Goal: Task Accomplishment & Management: Complete application form

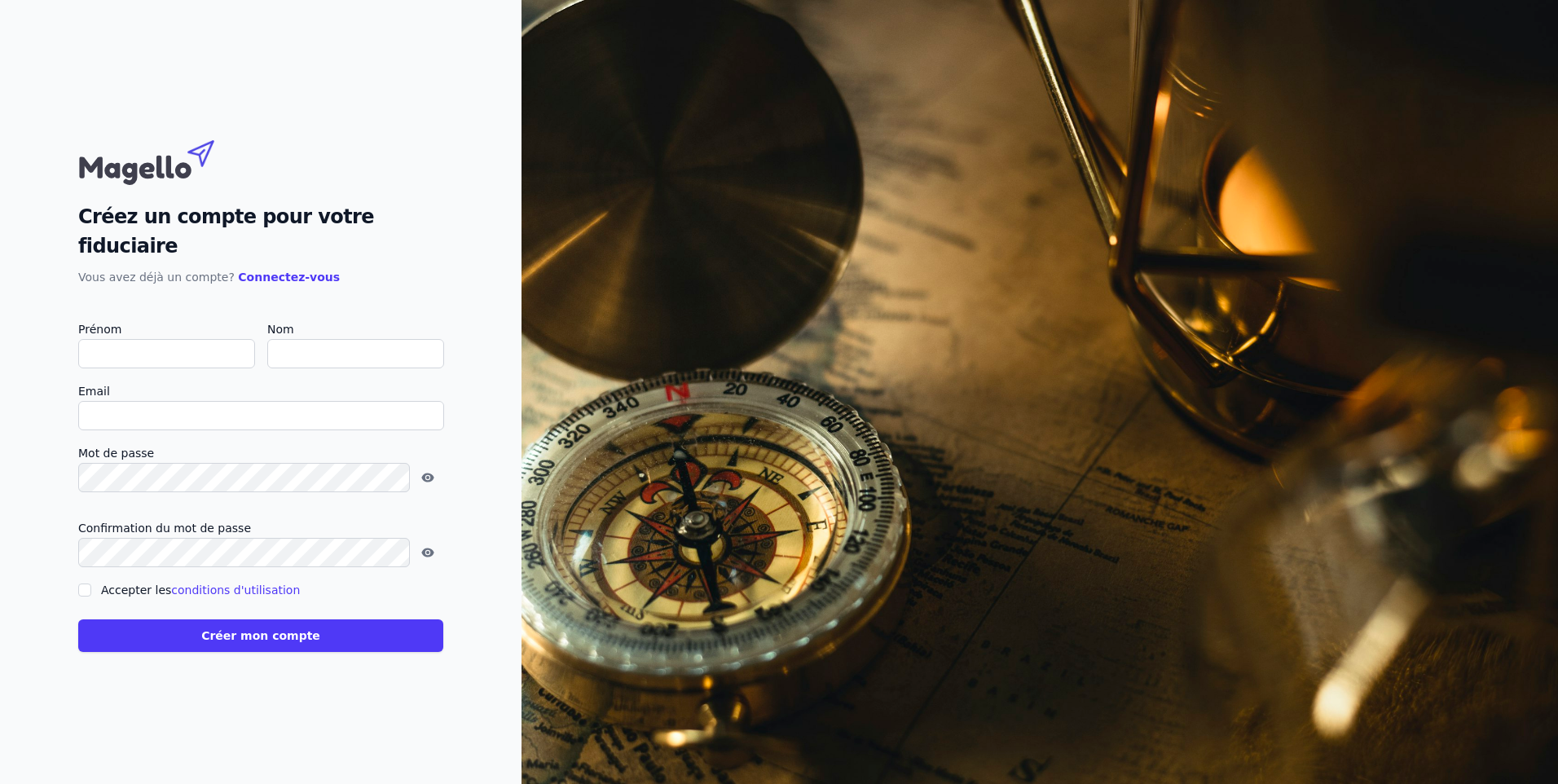
click at [159, 339] on input "Prénom" at bounding box center [166, 354] width 177 height 29
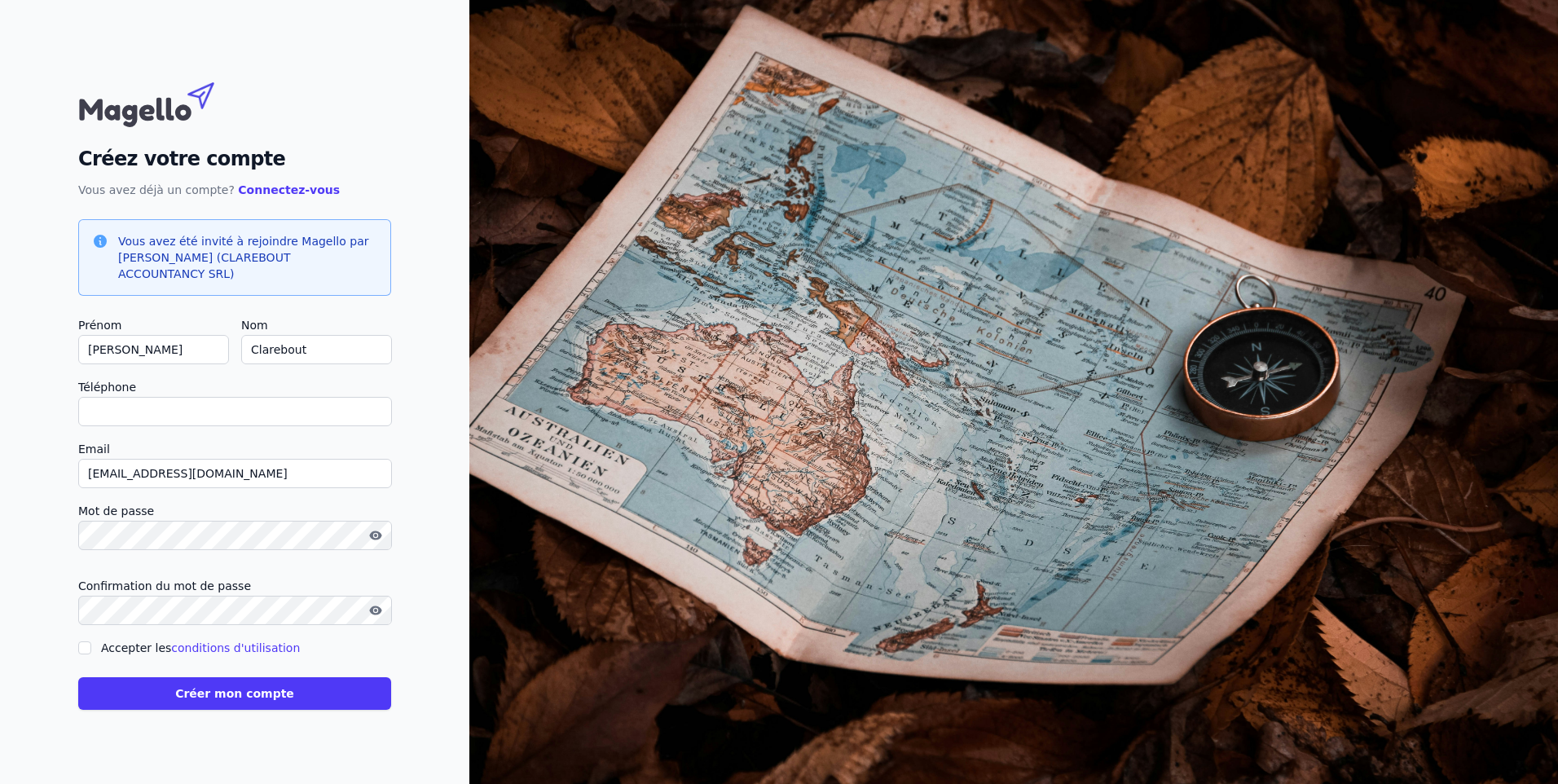
click at [148, 415] on input "Téléphone" at bounding box center [234, 411] width 314 height 29
type input "+32486635212"
checkbox input "false"
click at [98, 647] on div "Accepter les conditions d'utilisation" at bounding box center [234, 648] width 313 height 19
click at [88, 648] on input "Accepter les conditions d'utilisation" at bounding box center [84, 648] width 13 height 13
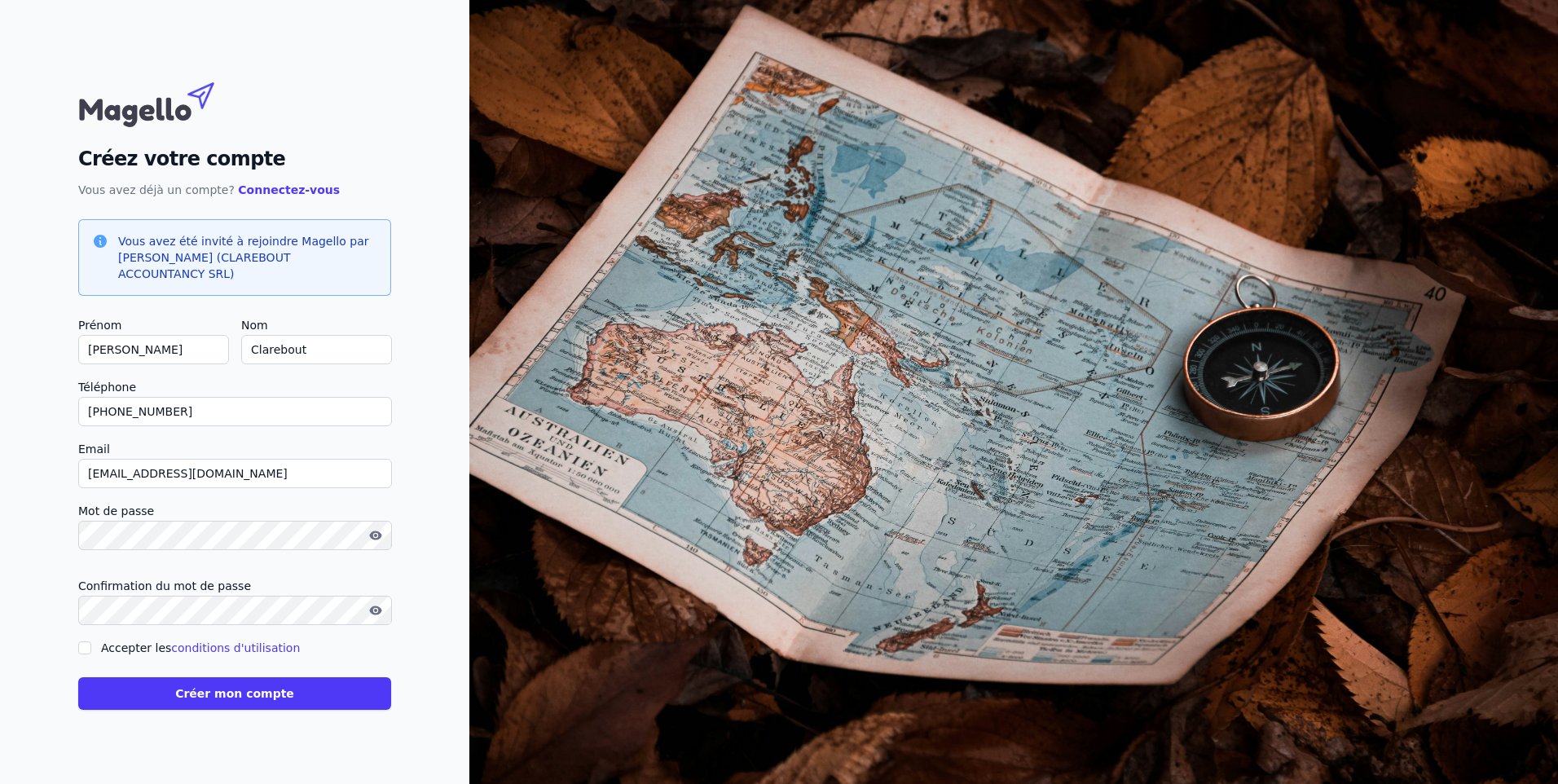
checkbox input "true"
click at [162, 702] on button "Créer mon compte" at bounding box center [234, 693] width 313 height 33
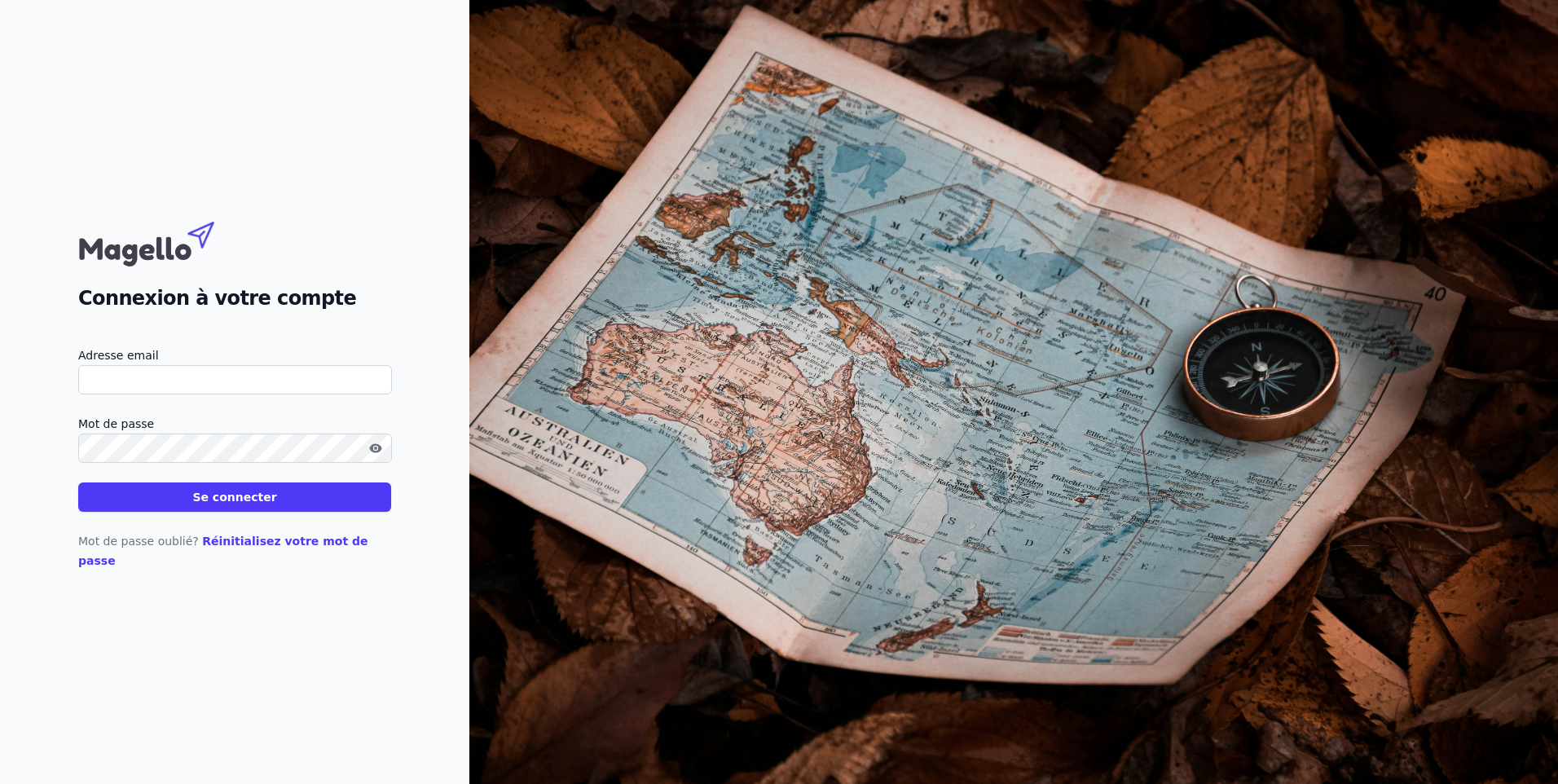
click at [136, 387] on input "Adresse email" at bounding box center [234, 380] width 314 height 29
type input "[EMAIL_ADDRESS][DOMAIN_NAME]"
click at [237, 509] on button "Se connecter" at bounding box center [234, 497] width 313 height 29
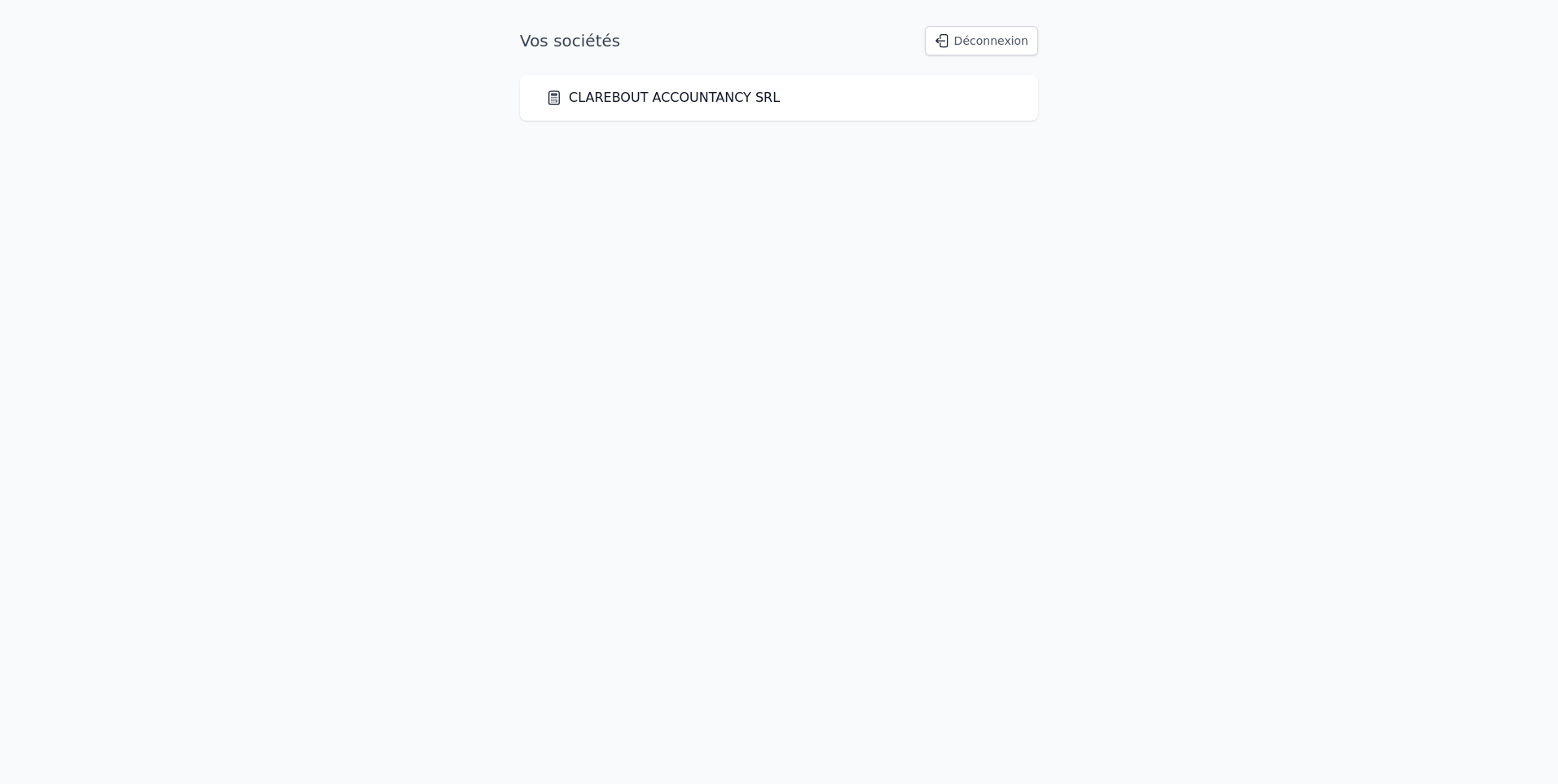
click at [711, 101] on link "CLAREBOUT ACCOUNTANCY SRL" at bounding box center [662, 97] width 234 height 19
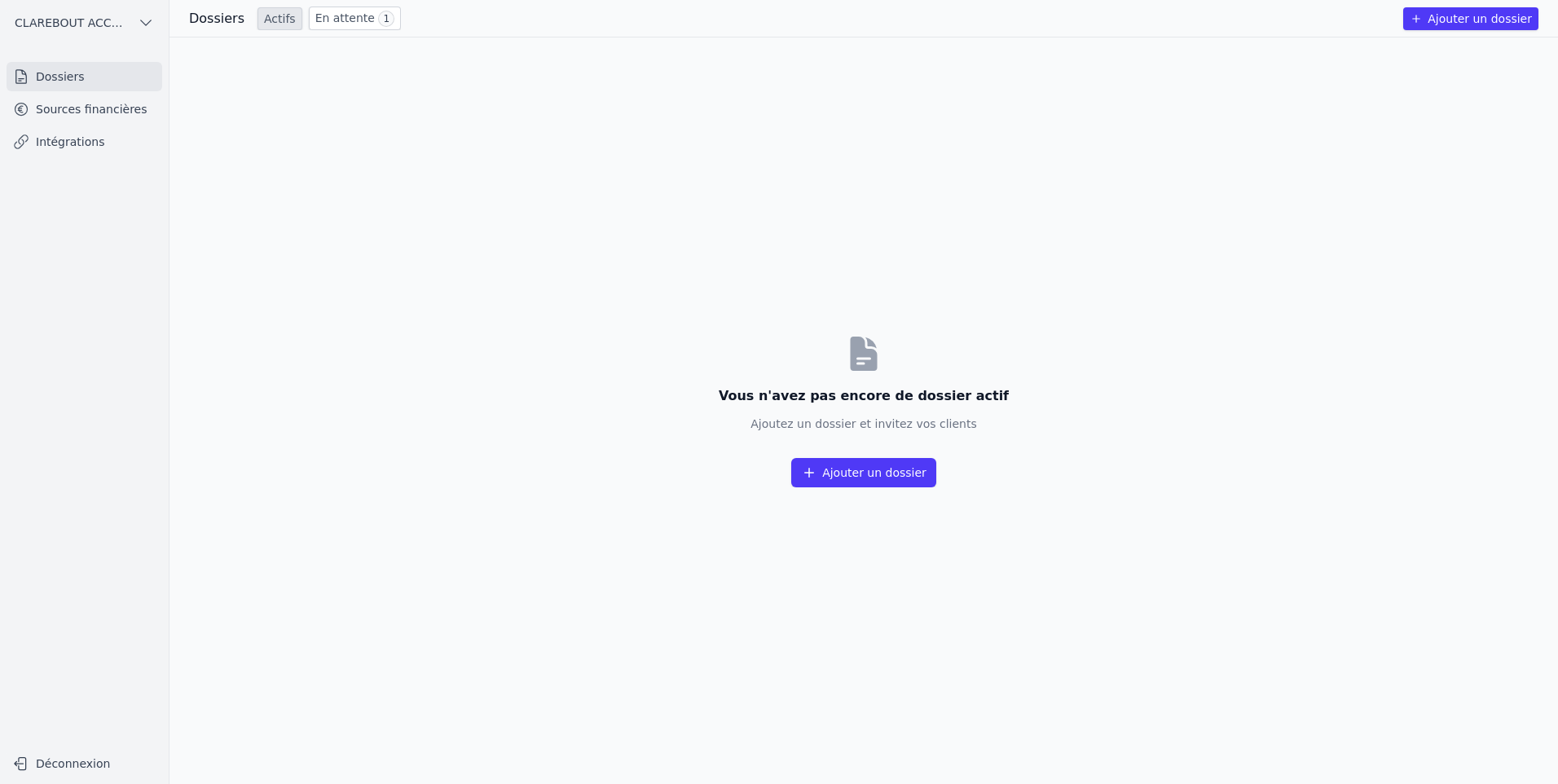
click at [105, 24] on span "CLAREBOUT ACCOUNTANCY SRL" at bounding box center [72, 23] width 116 height 16
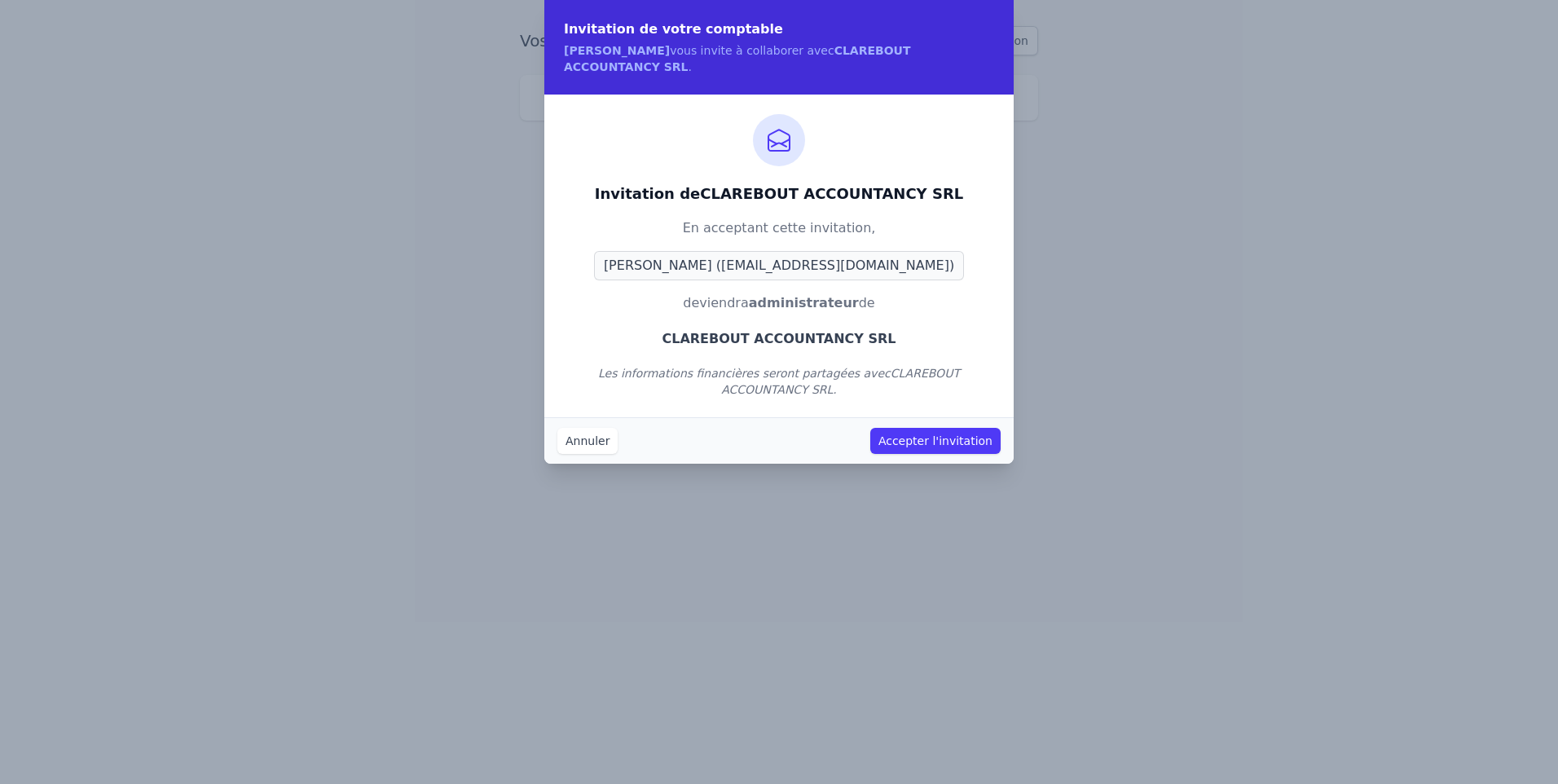
click at [954, 428] on button "Accepter l'invitation" at bounding box center [935, 441] width 130 height 26
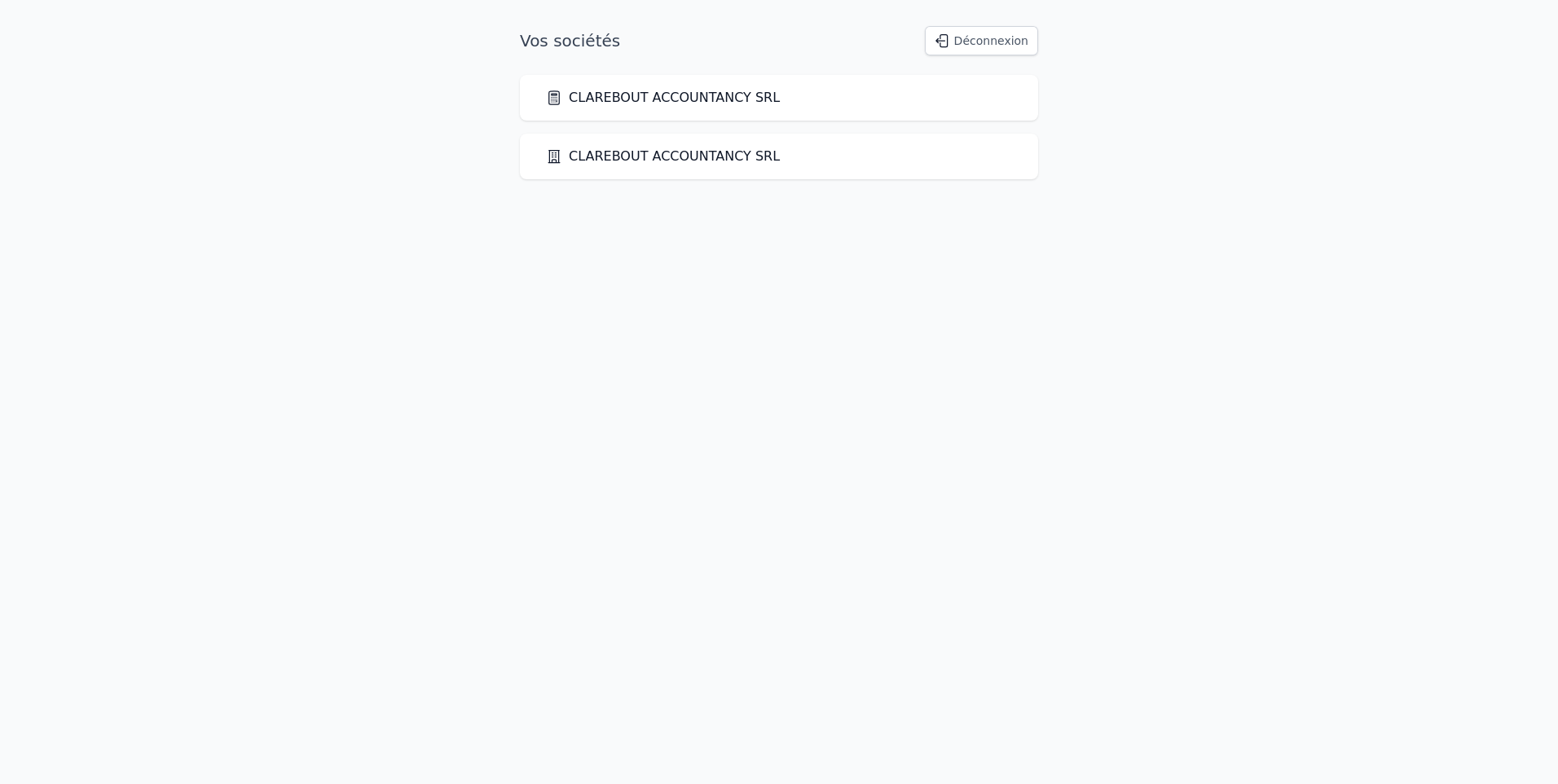
click at [695, 154] on link "CLAREBOUT ACCOUNTANCY SRL" at bounding box center [662, 156] width 234 height 19
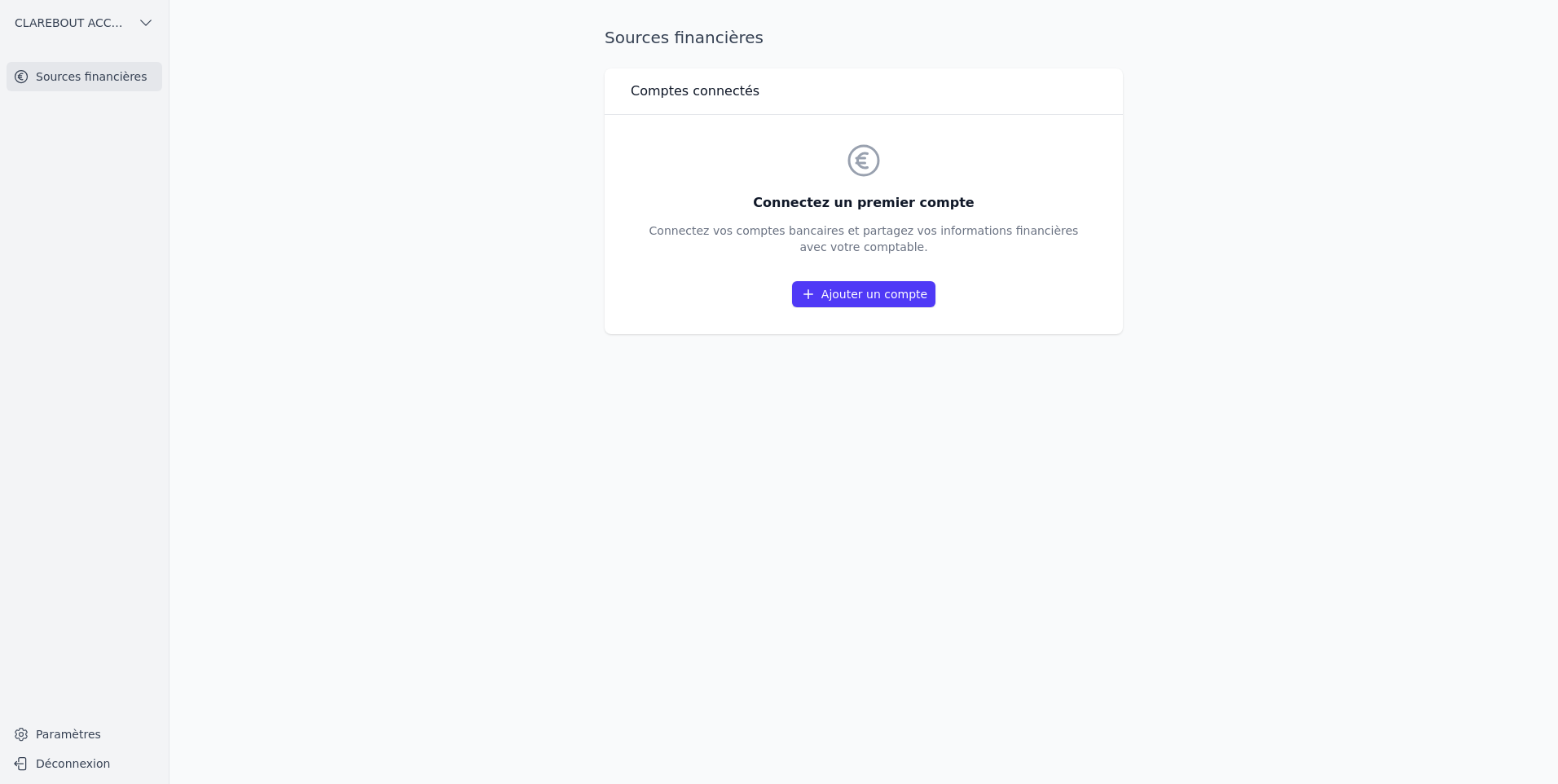
click at [861, 298] on link "Ajouter un compte" at bounding box center [864, 294] width 144 height 26
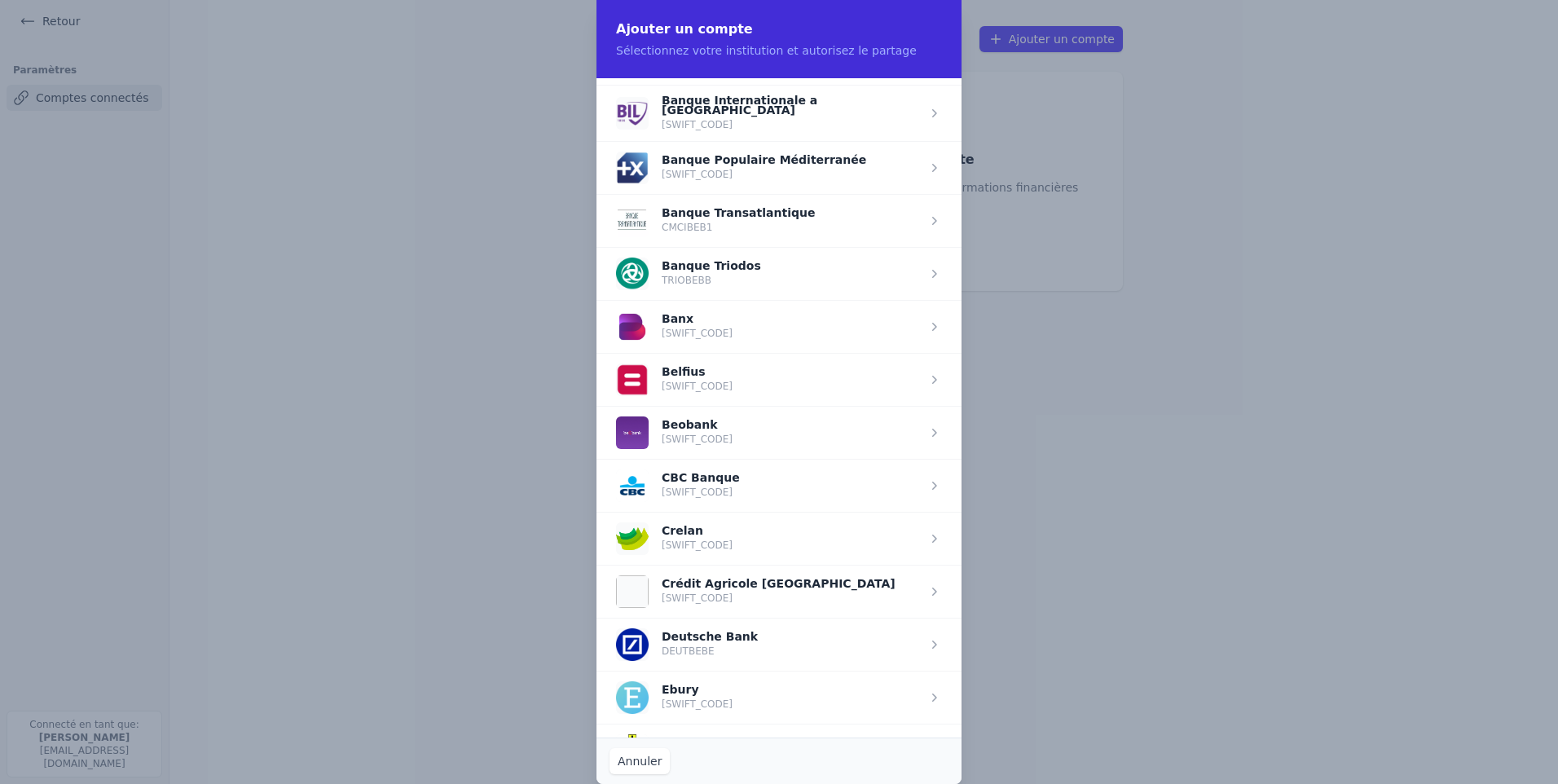
scroll to position [424, 0]
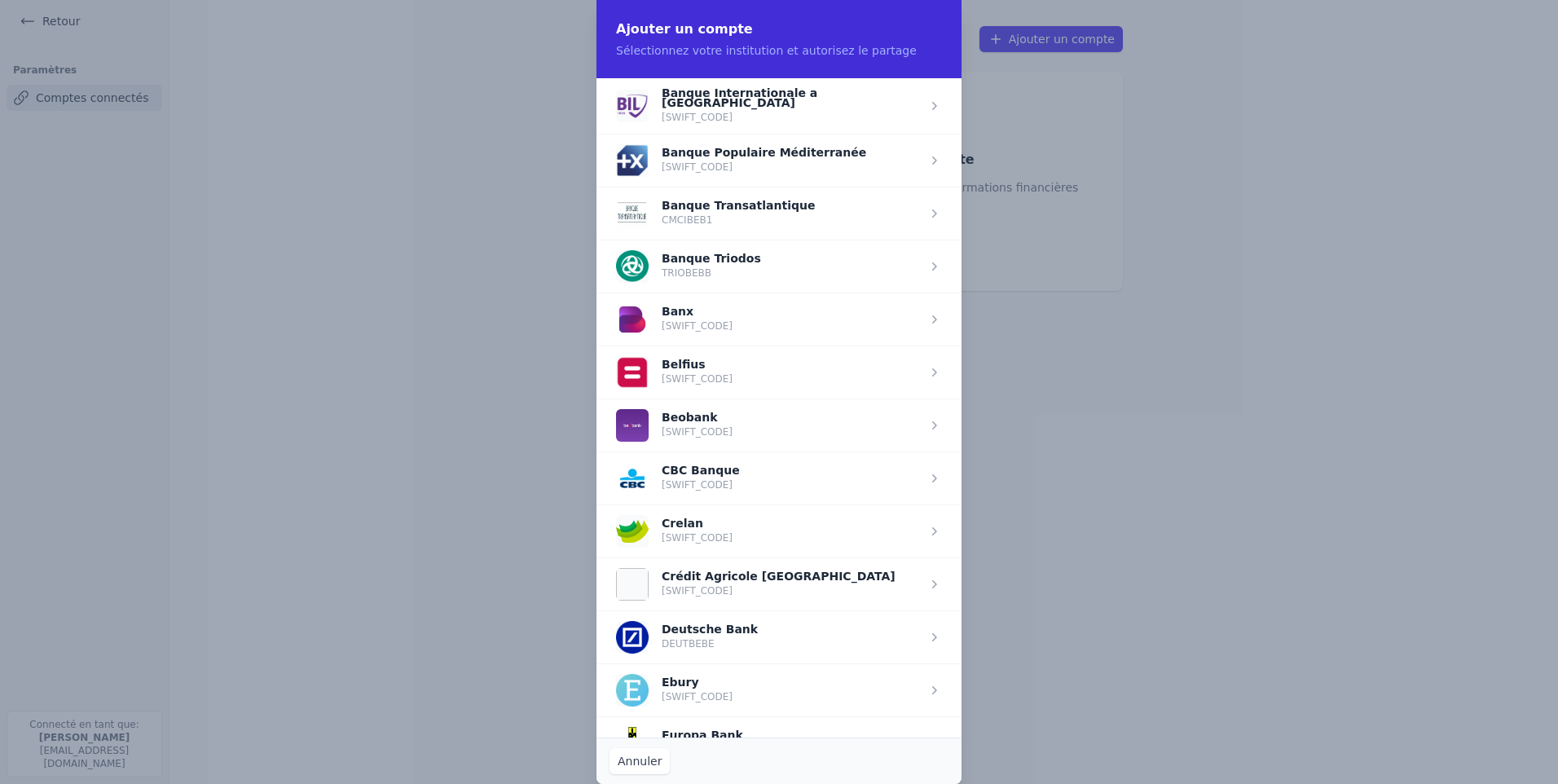
click at [725, 469] on span "button" at bounding box center [779, 478] width 365 height 53
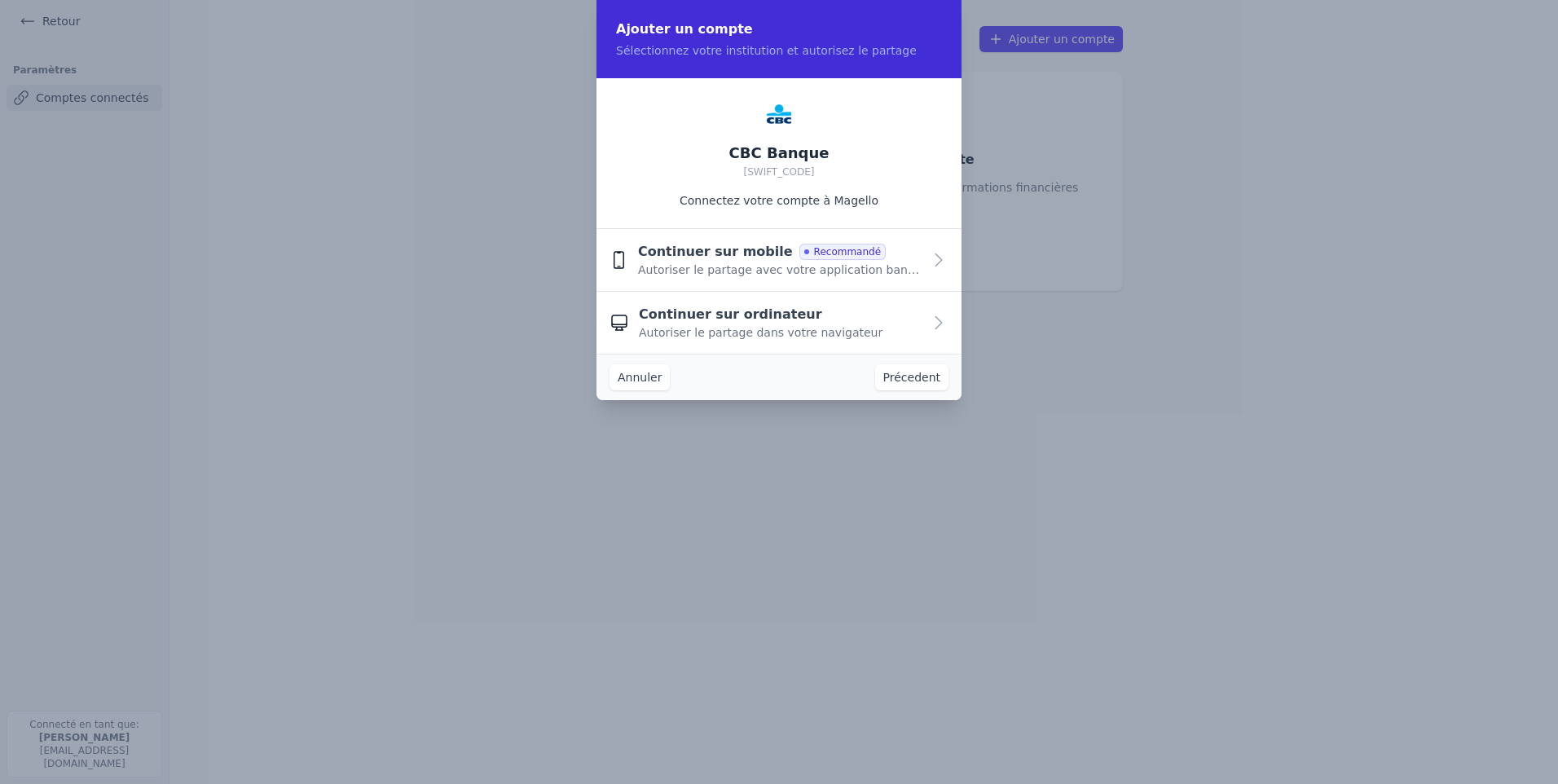
scroll to position [0, 0]
click at [936, 258] on icon "button" at bounding box center [938, 259] width 19 height 19
